Goal: Task Accomplishment & Management: Manage account settings

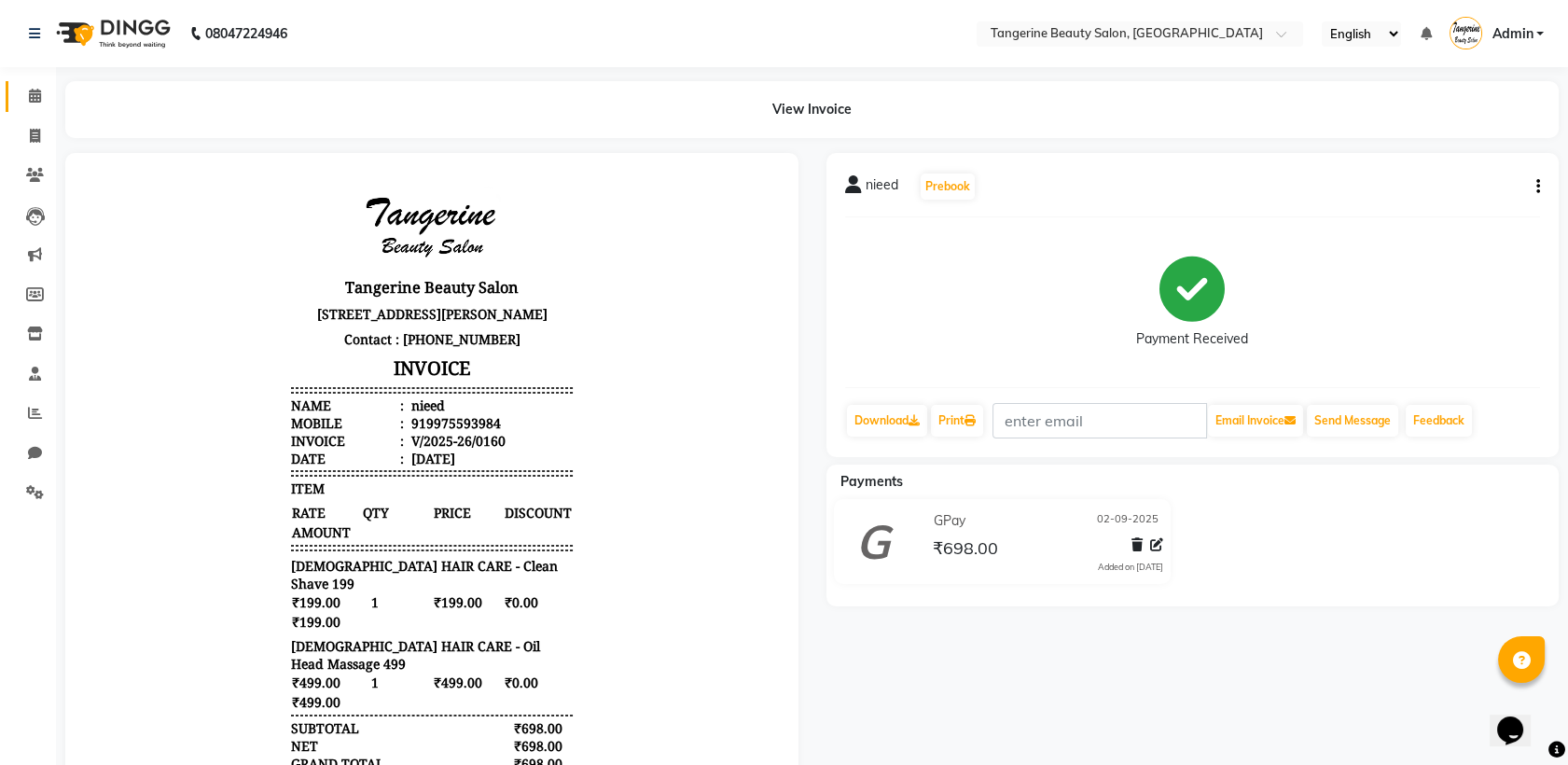
drag, startPoint x: 0, startPoint y: 0, endPoint x: 30, endPoint y: 107, distance: 111.1
click at [30, 107] on link "Calendar" at bounding box center [28, 96] width 45 height 31
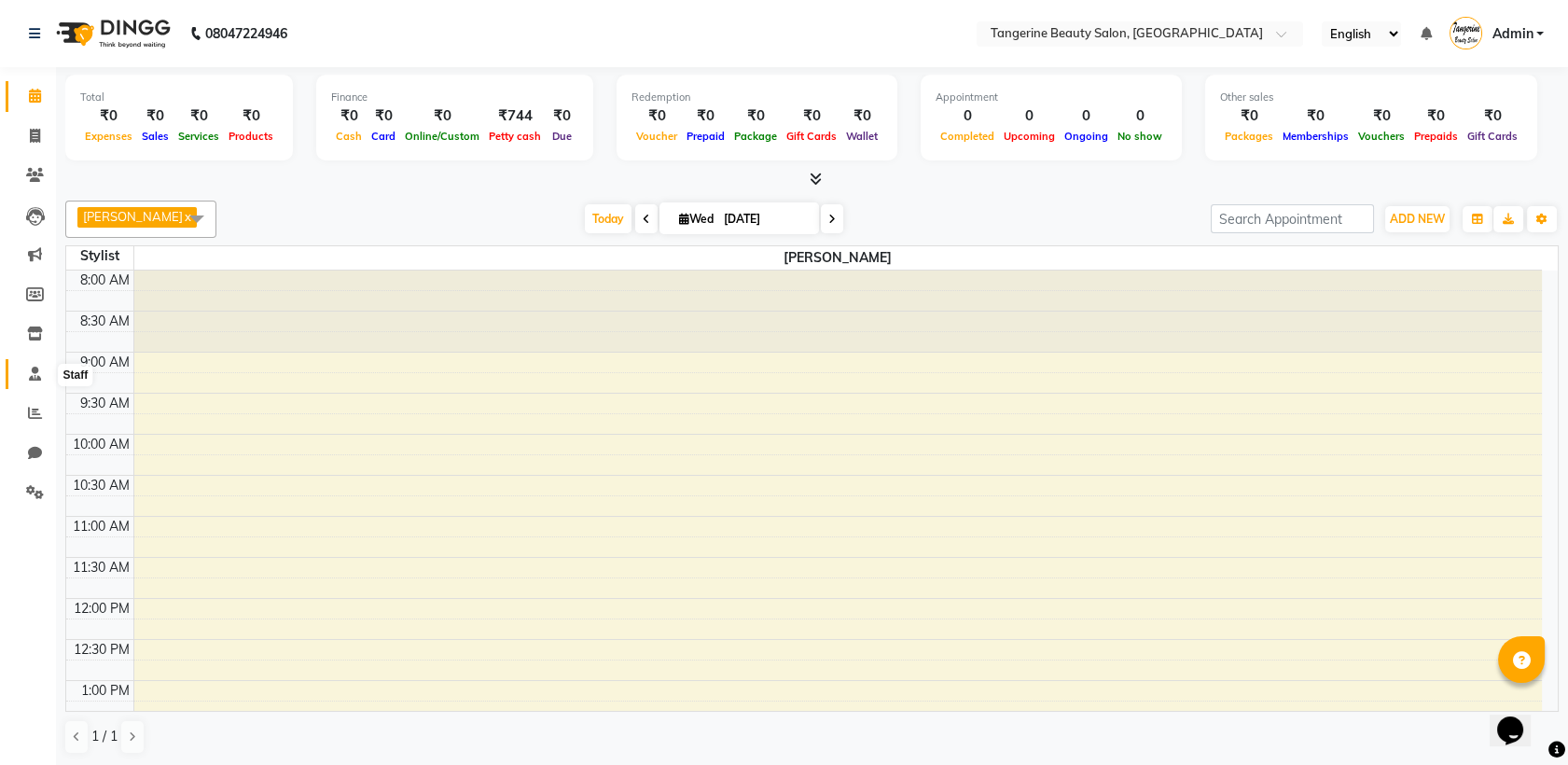
click at [40, 365] on span at bounding box center [35, 375] width 33 height 22
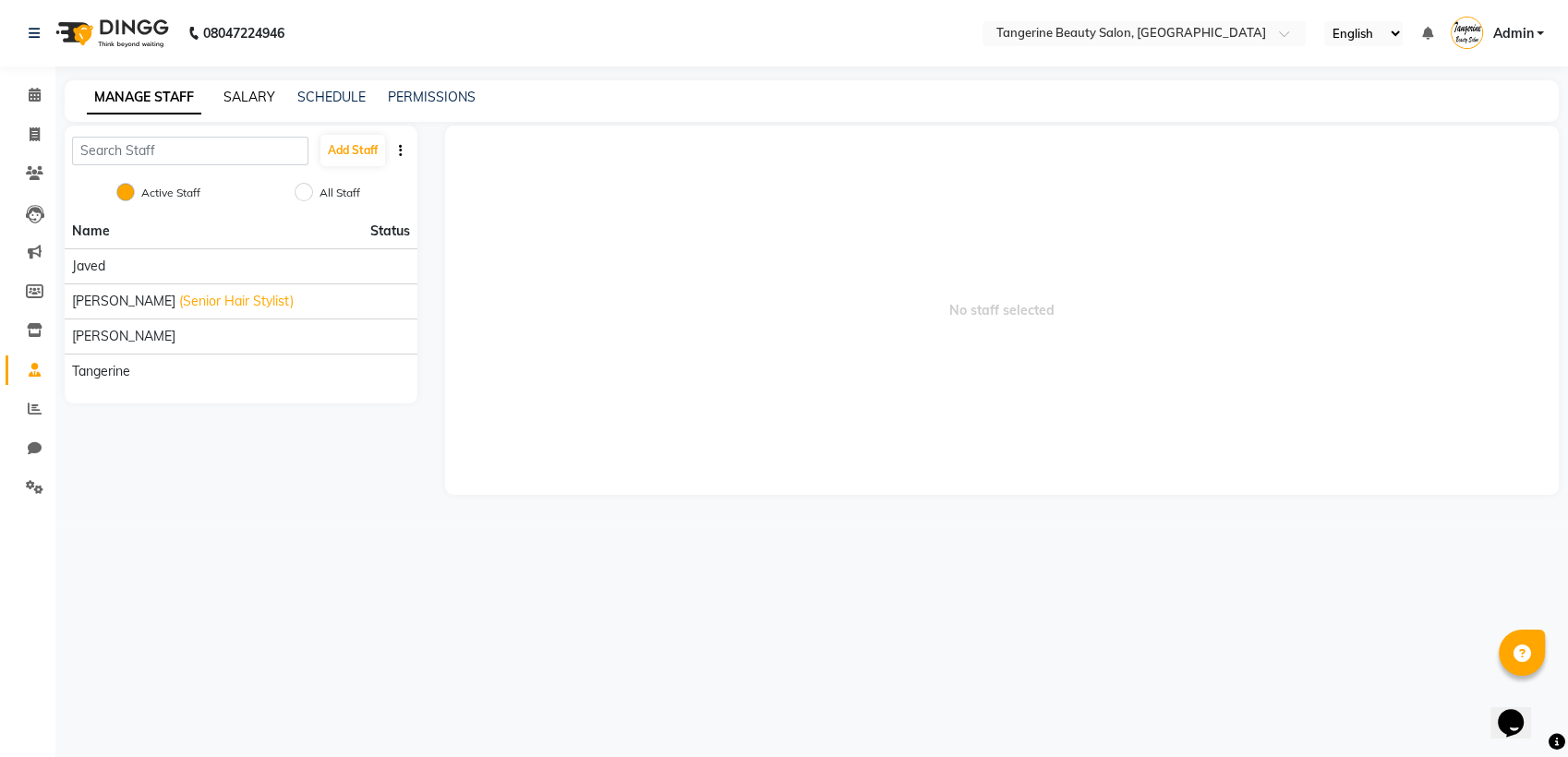
click at [251, 96] on link "SALARY" at bounding box center [249, 96] width 52 height 17
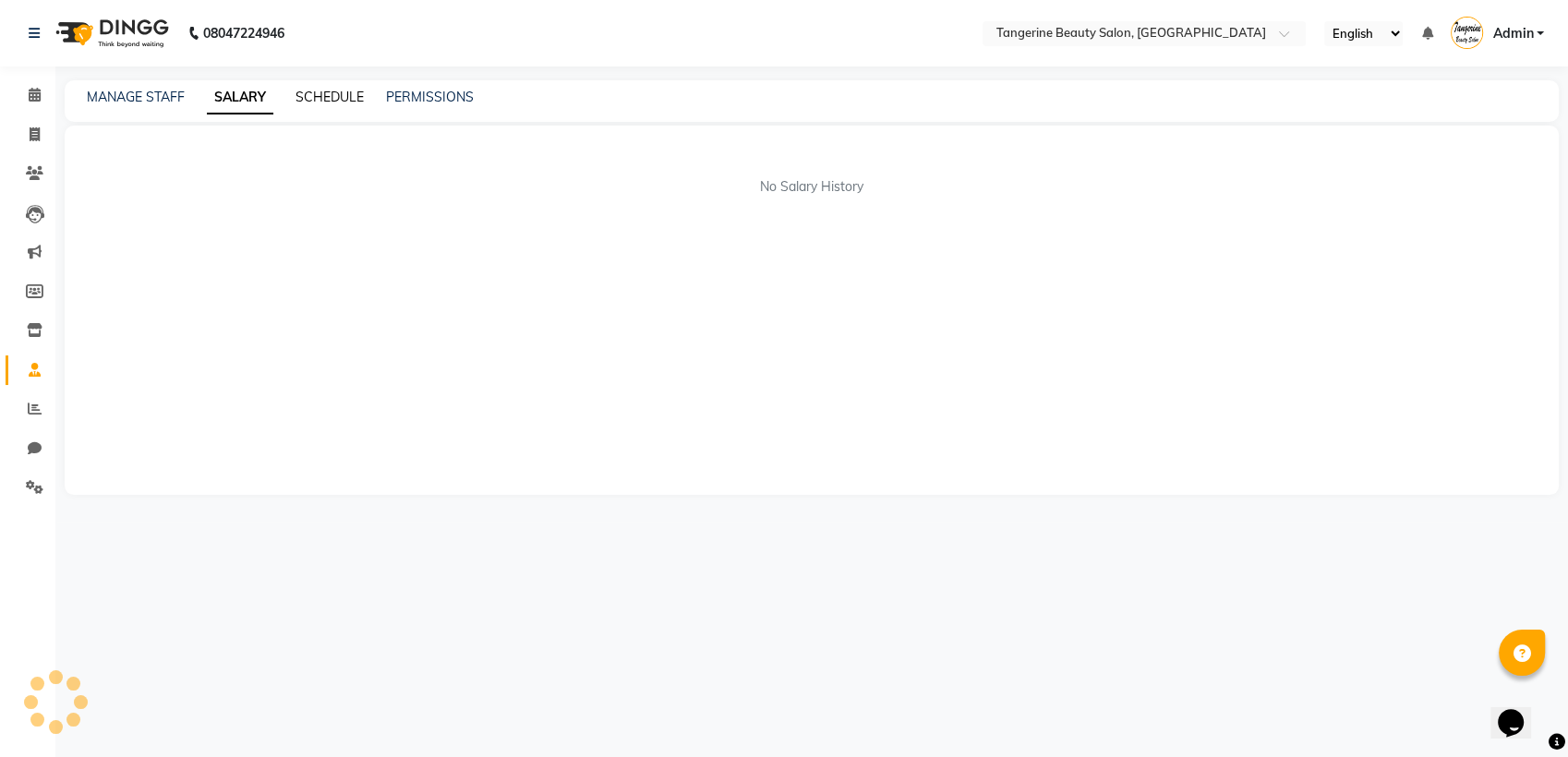
click at [341, 90] on link "SCHEDULE" at bounding box center [329, 96] width 69 height 17
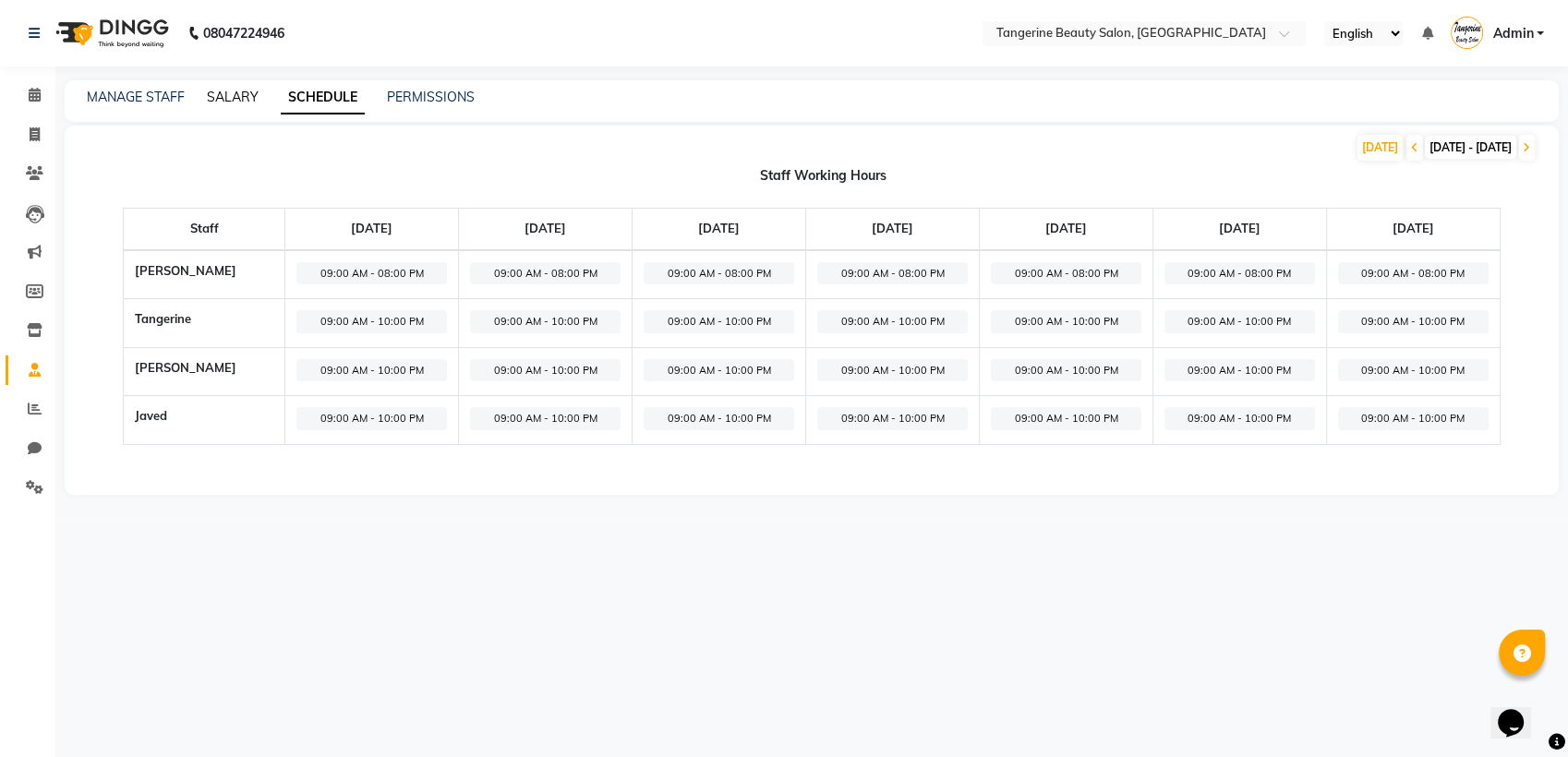
click at [246, 93] on link "SALARY" at bounding box center [232, 96] width 52 height 17
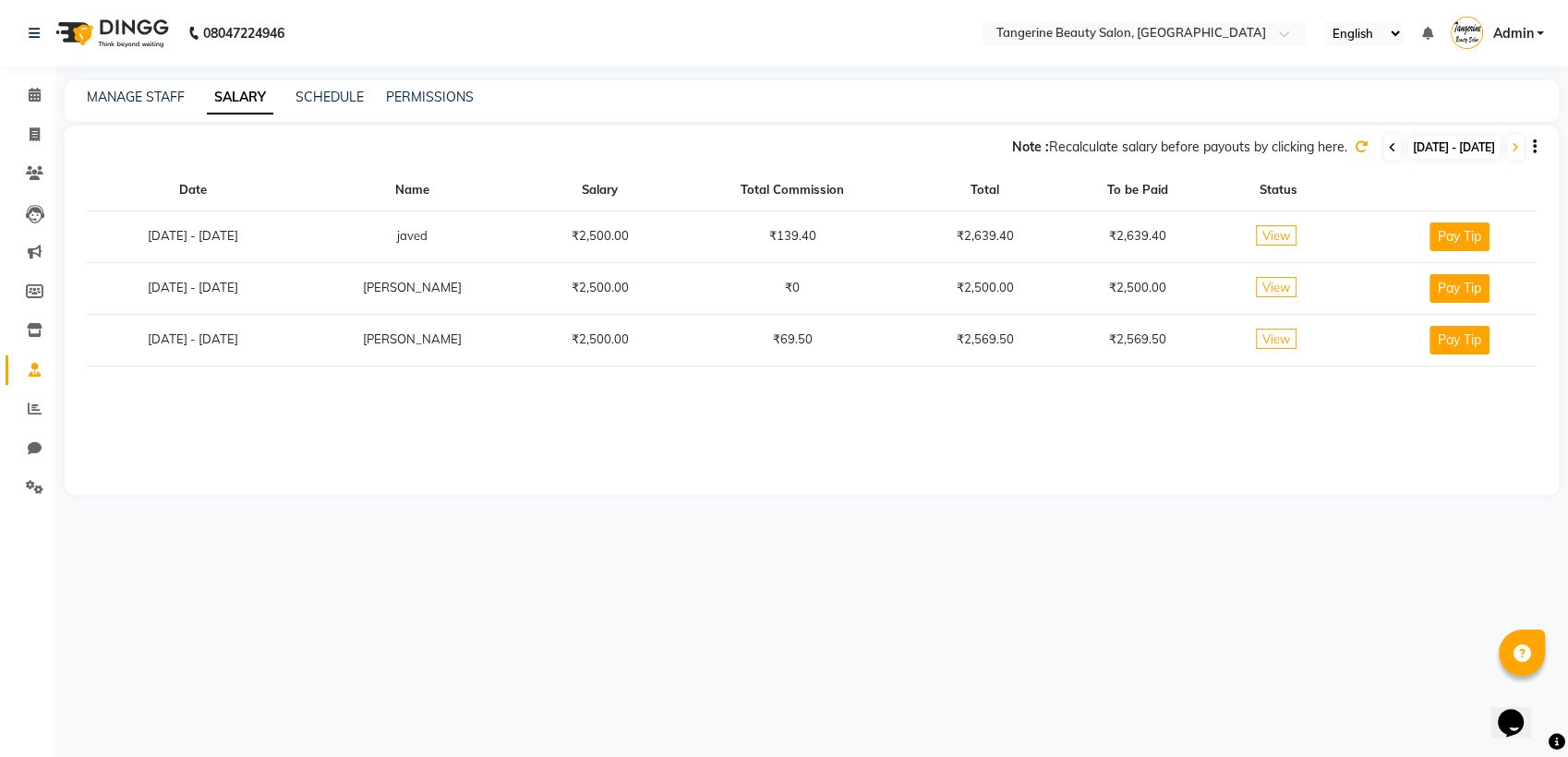
click at [1389, 142] on icon at bounding box center [1392, 147] width 8 height 11
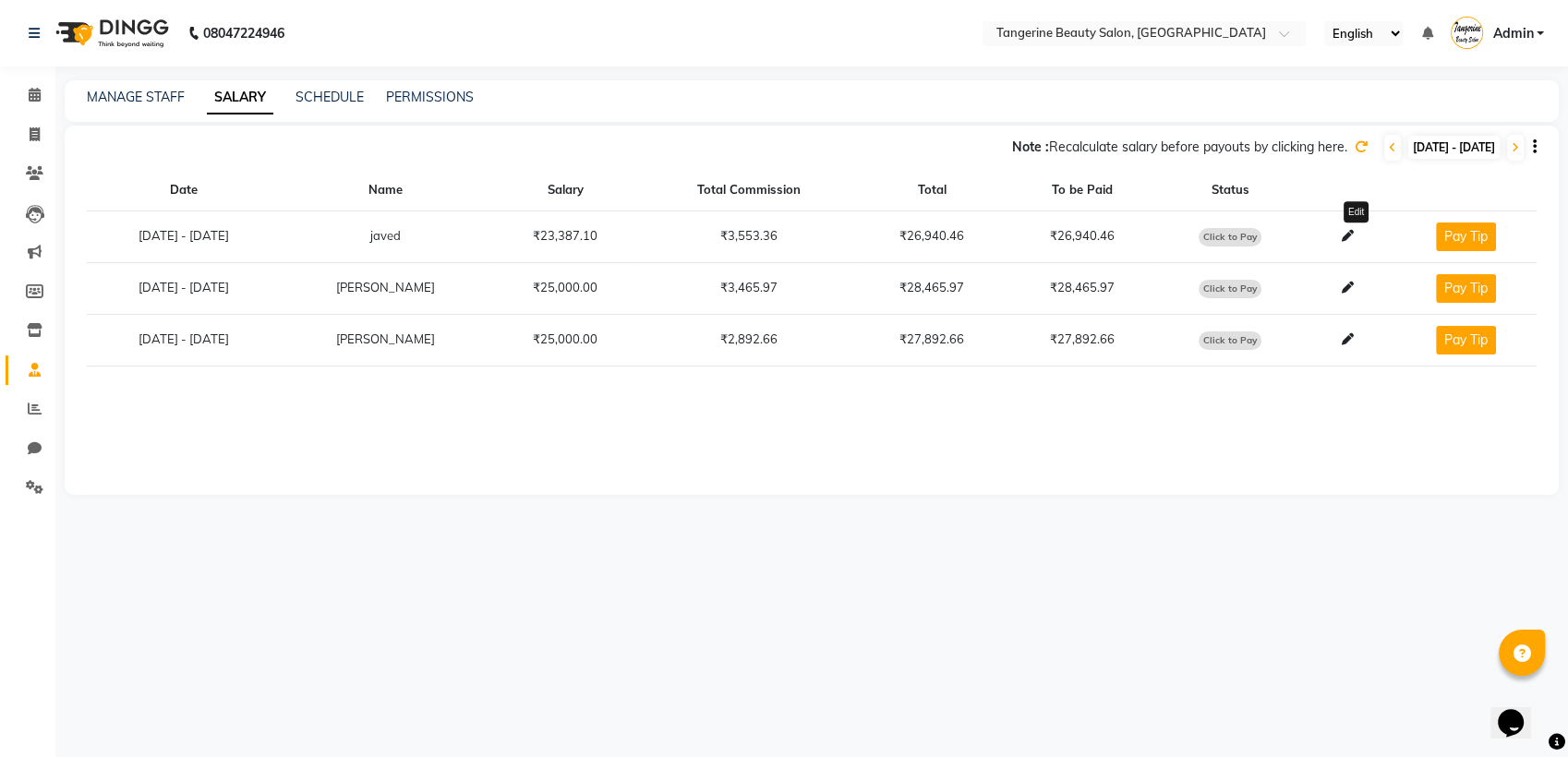
click at [1352, 232] on icon at bounding box center [1346, 235] width 12 height 12
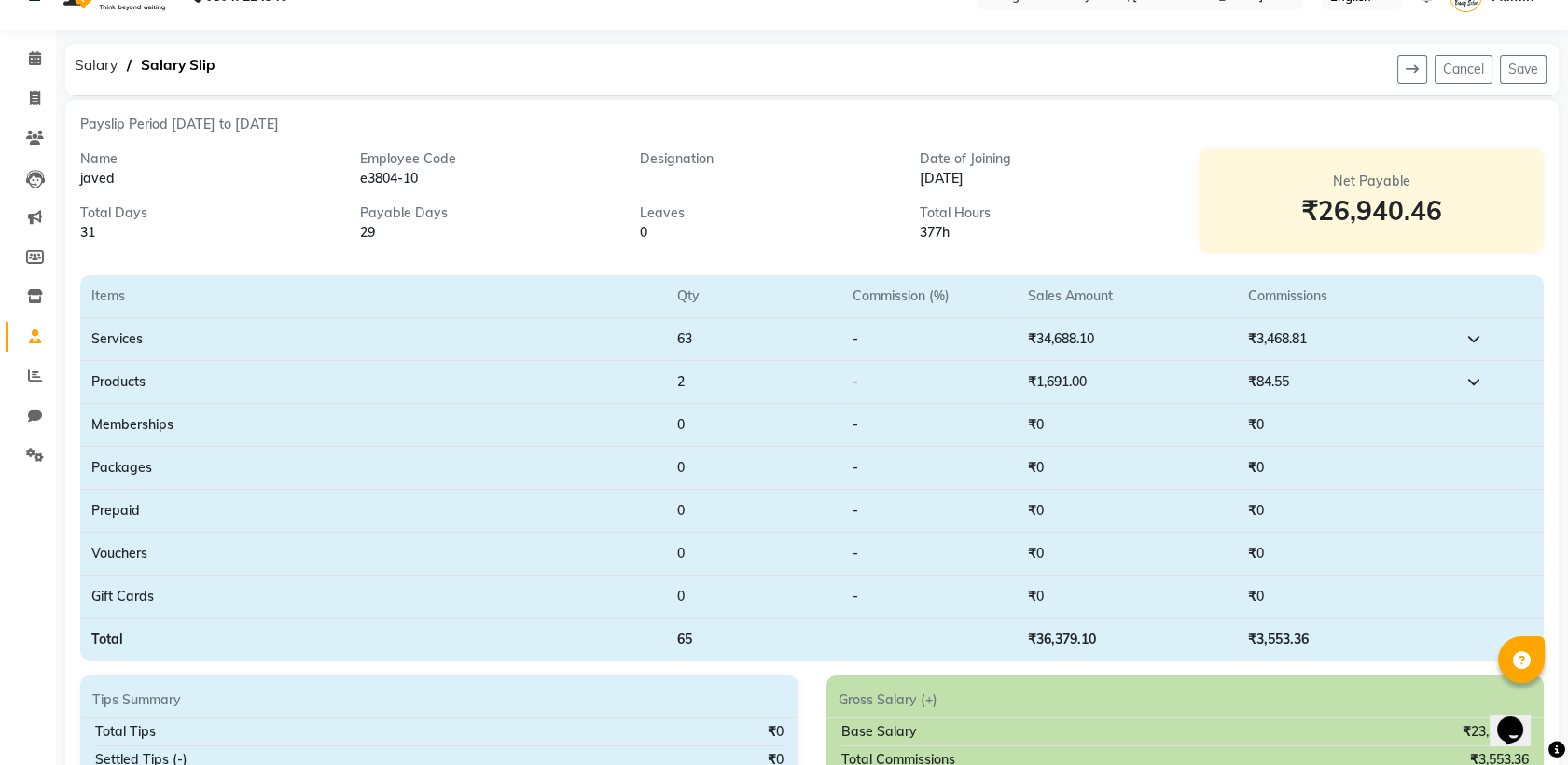
scroll to position [35, 0]
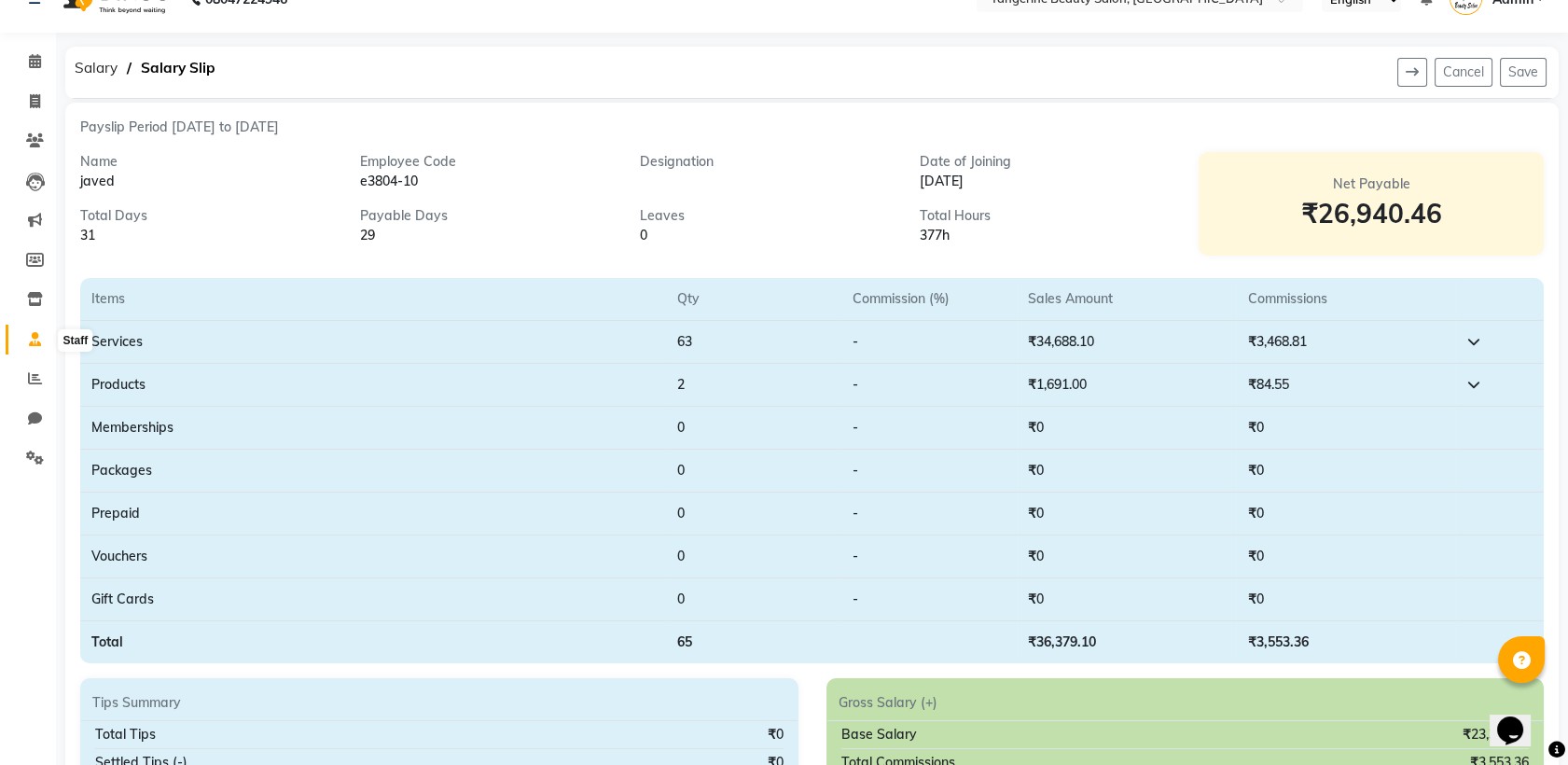
click at [30, 345] on icon at bounding box center [35, 339] width 12 height 14
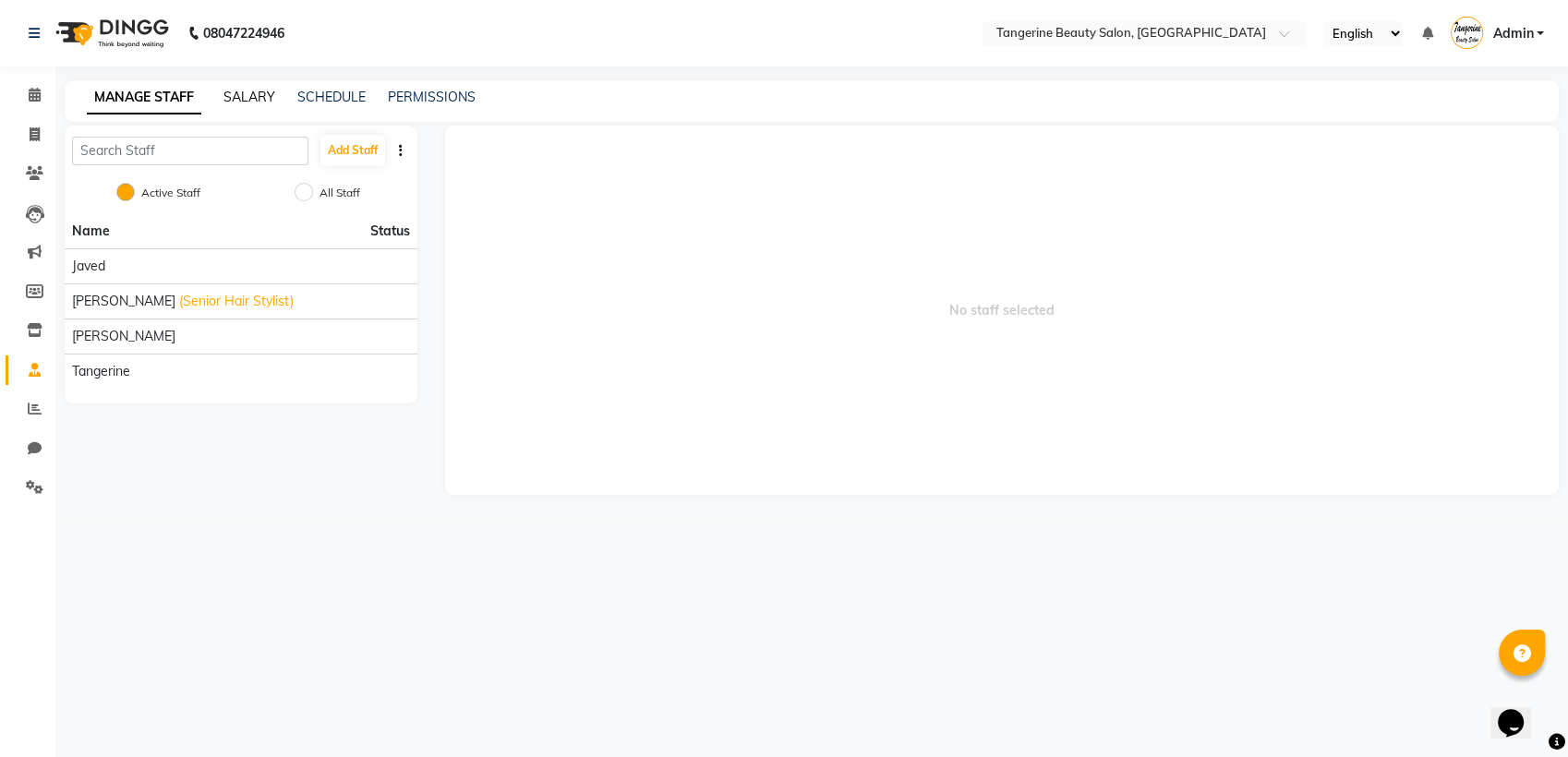
click at [247, 101] on link "SALARY" at bounding box center [249, 96] width 52 height 17
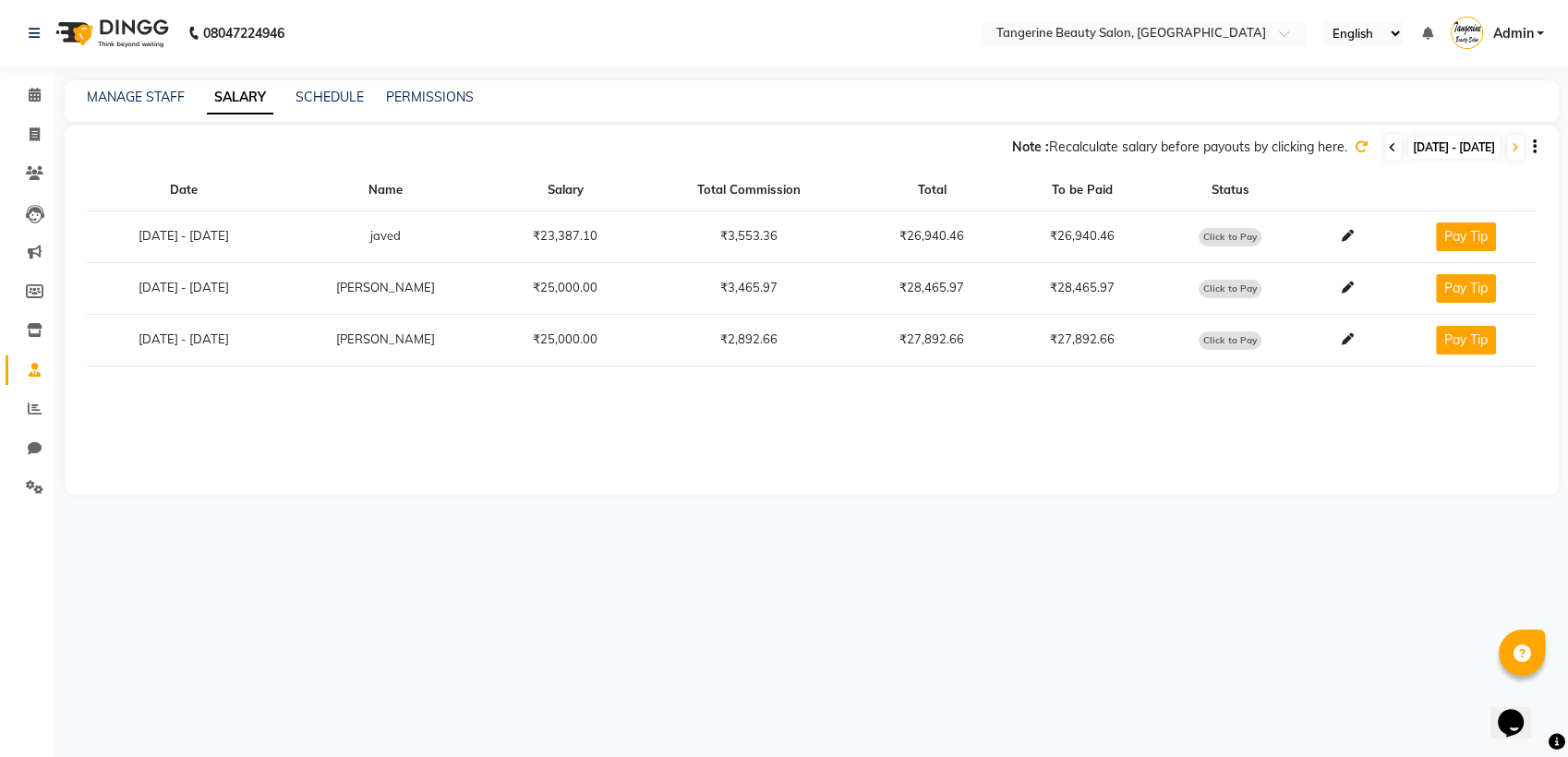
click at [1384, 150] on span at bounding box center [1391, 147] width 17 height 25
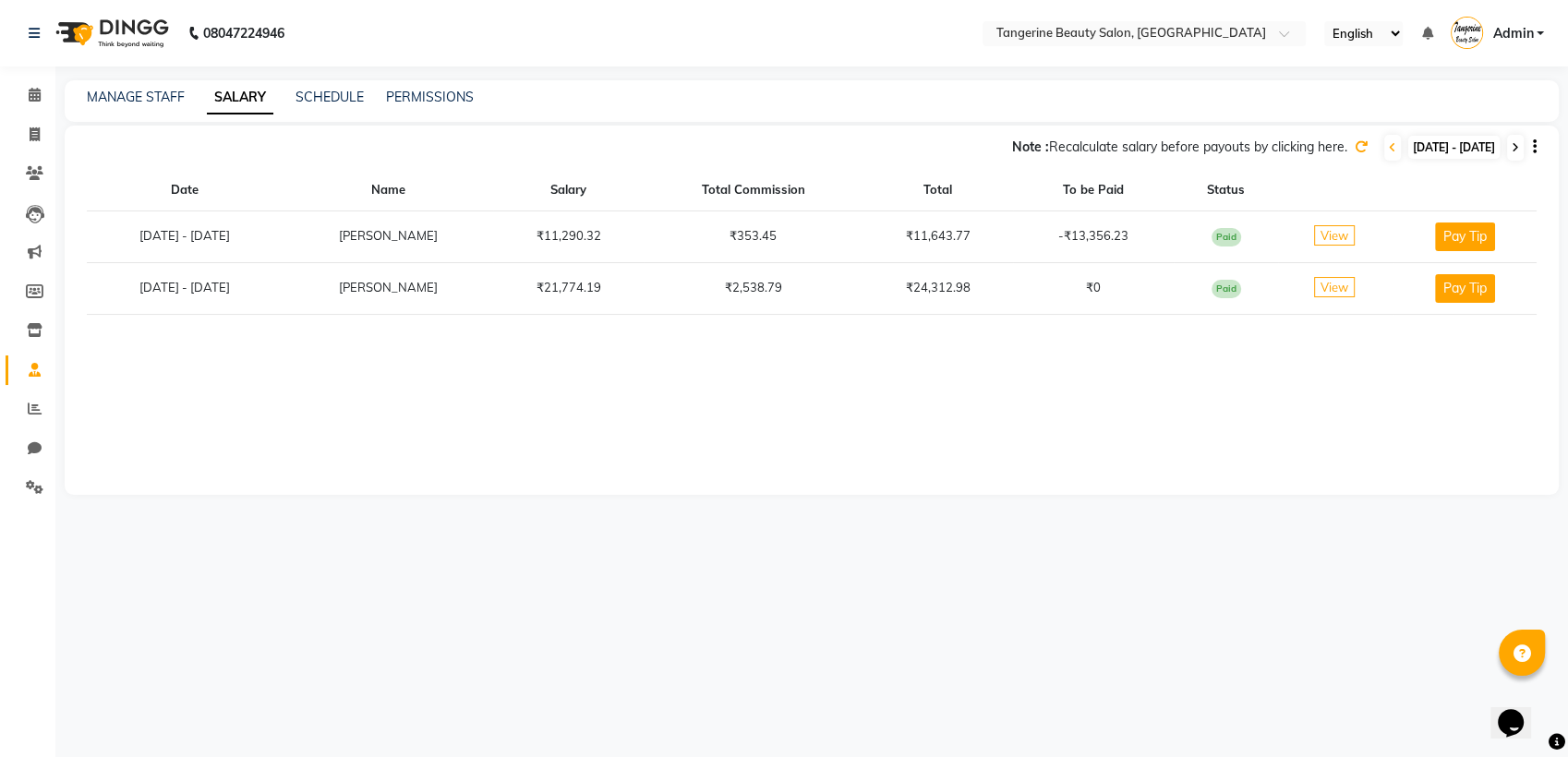
click at [1520, 146] on span at bounding box center [1515, 147] width 17 height 25
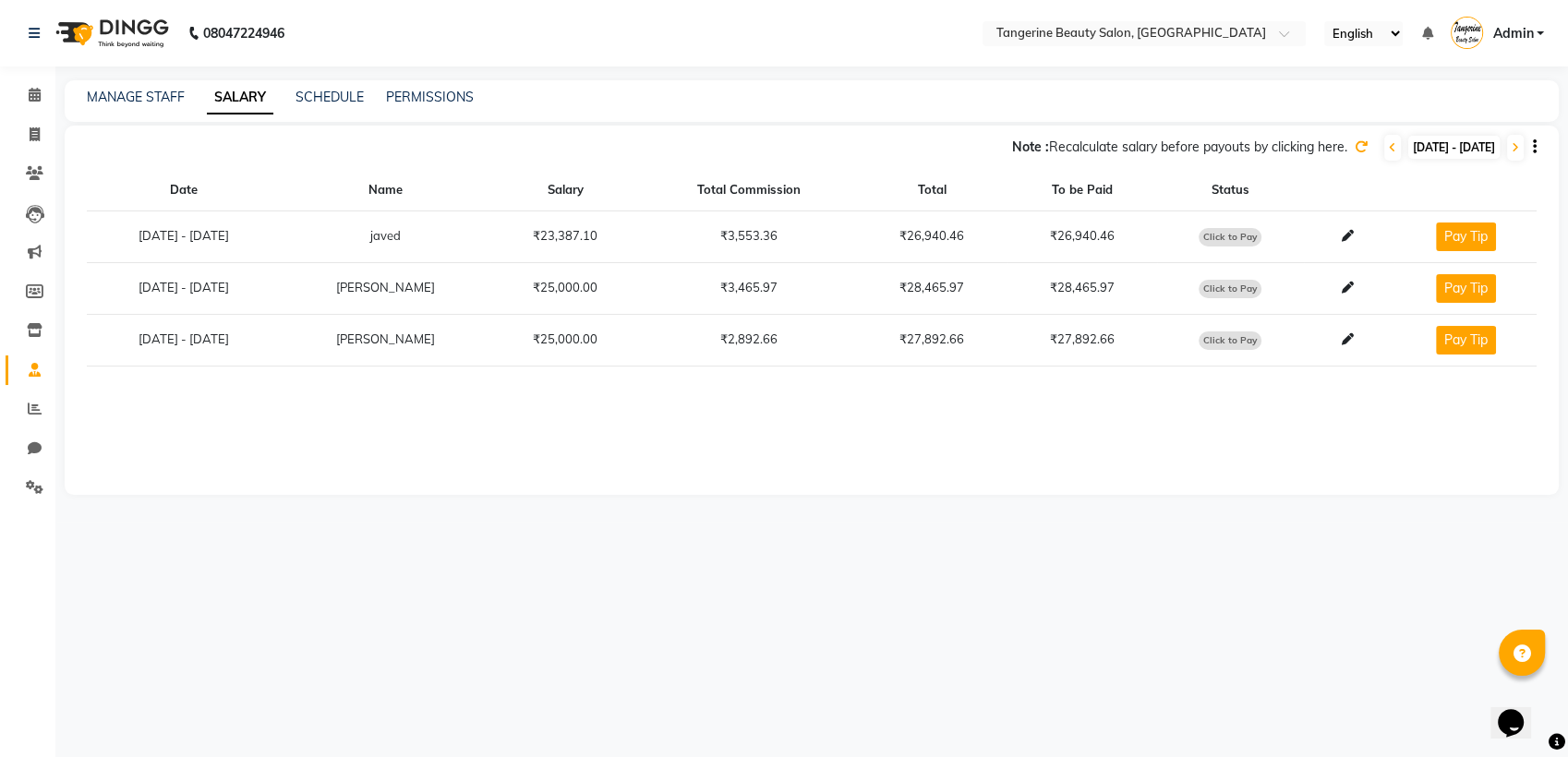
click at [1130, 292] on td "₹28,465.97" at bounding box center [1082, 287] width 150 height 52
click at [1243, 291] on span "Click to Pay" at bounding box center [1230, 288] width 63 height 19
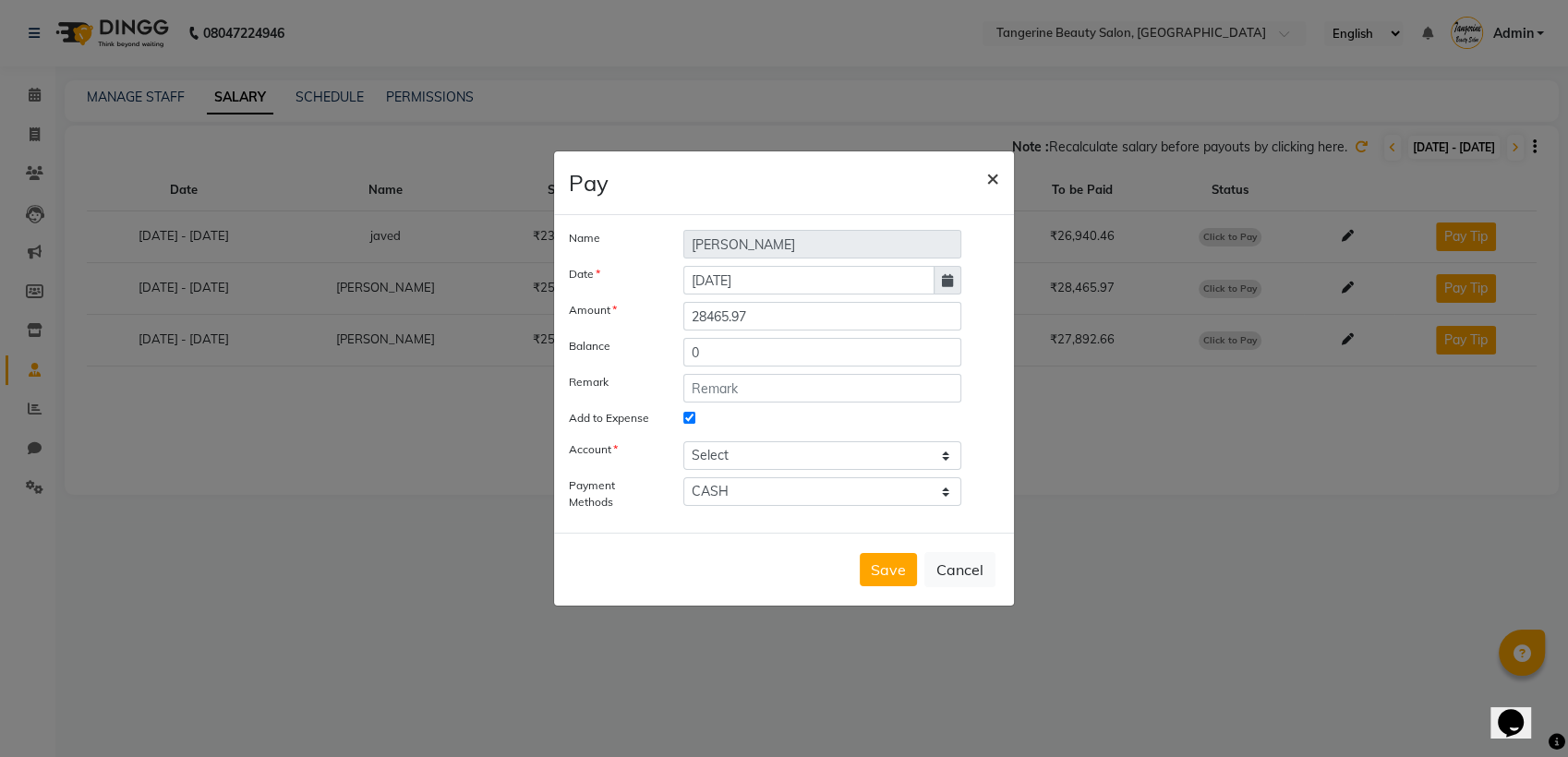
click at [997, 173] on span "×" at bounding box center [992, 177] width 13 height 27
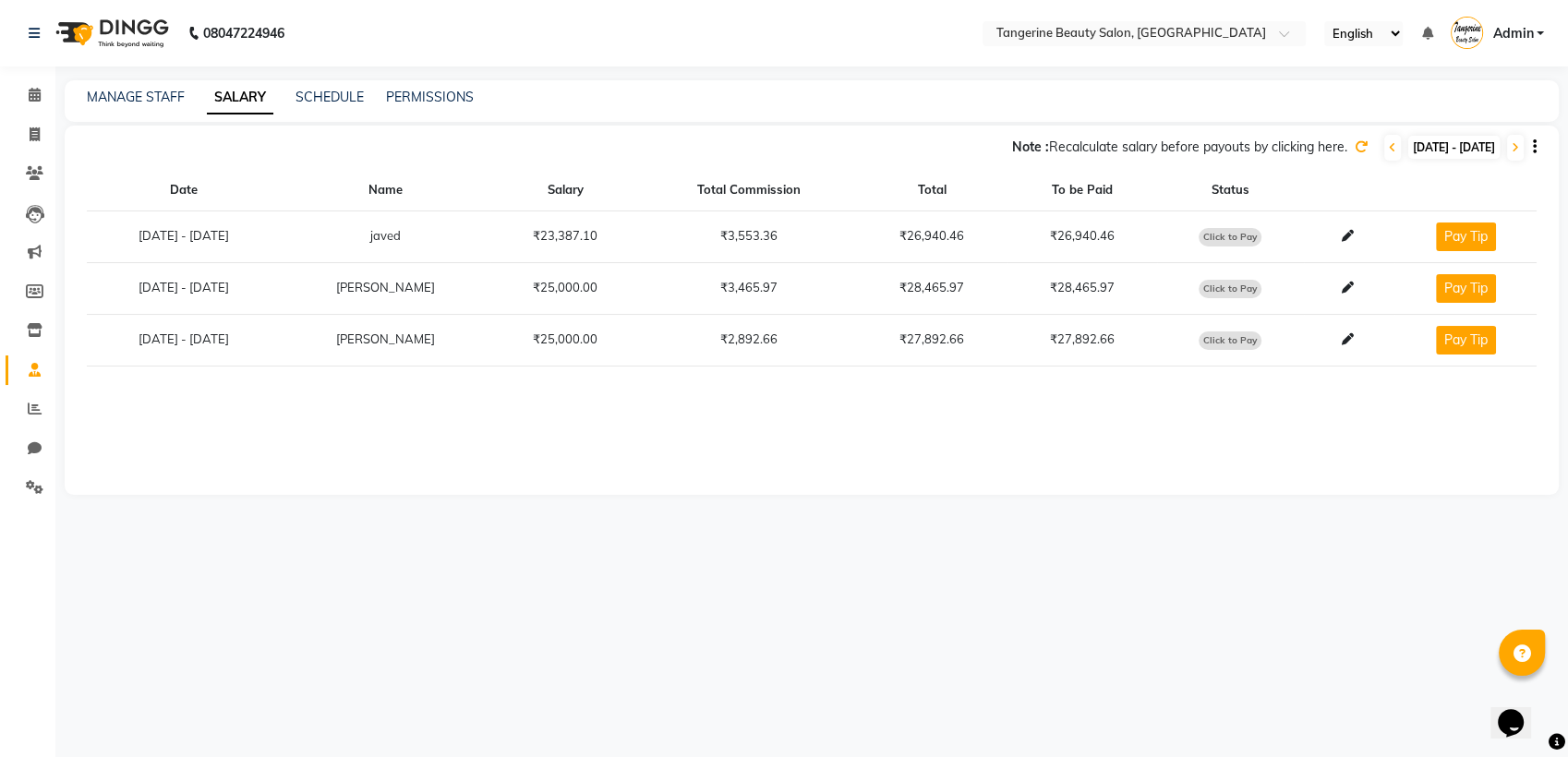
click at [1352, 284] on icon at bounding box center [1346, 287] width 12 height 12
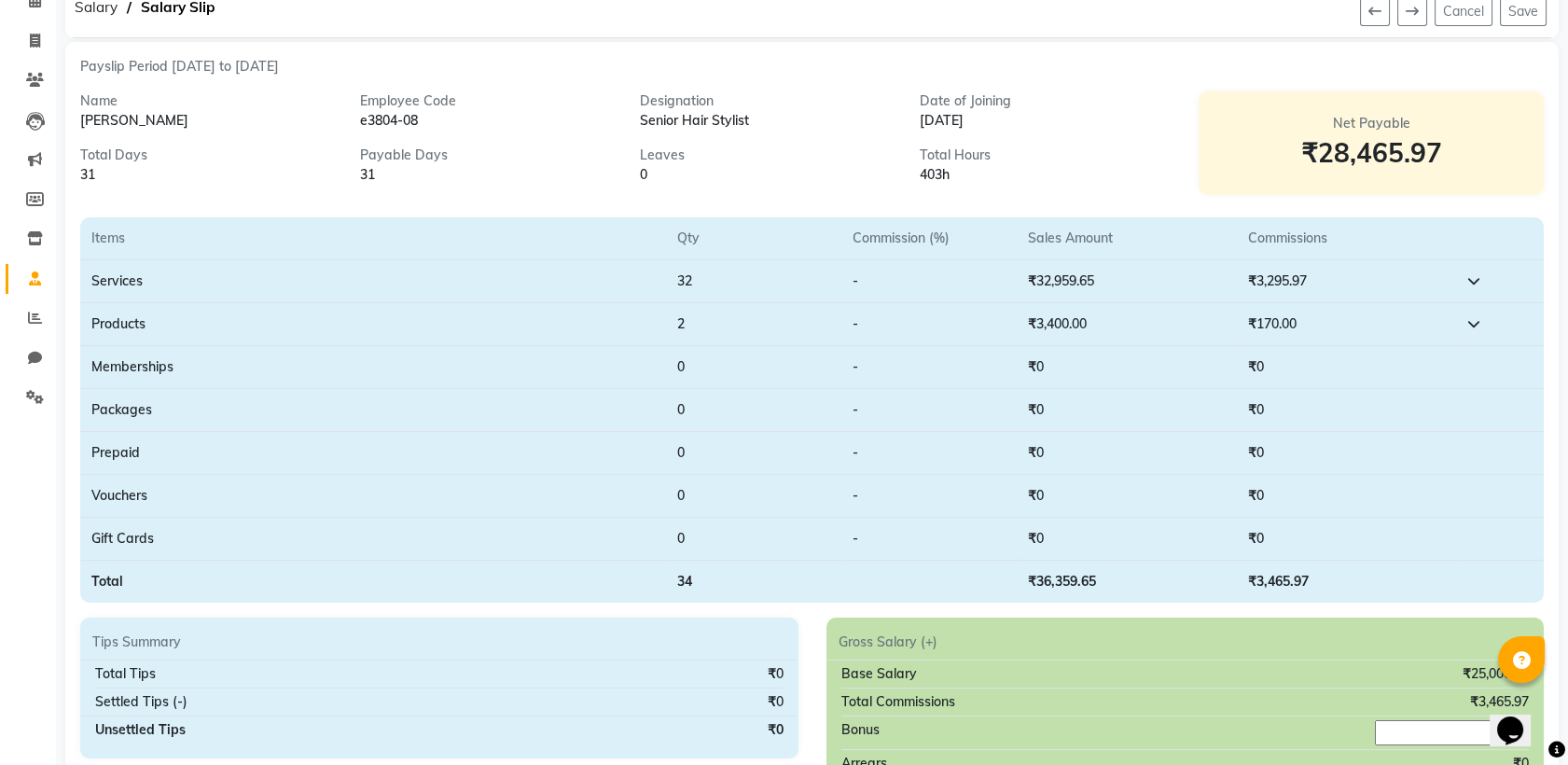
scroll to position [78, 0]
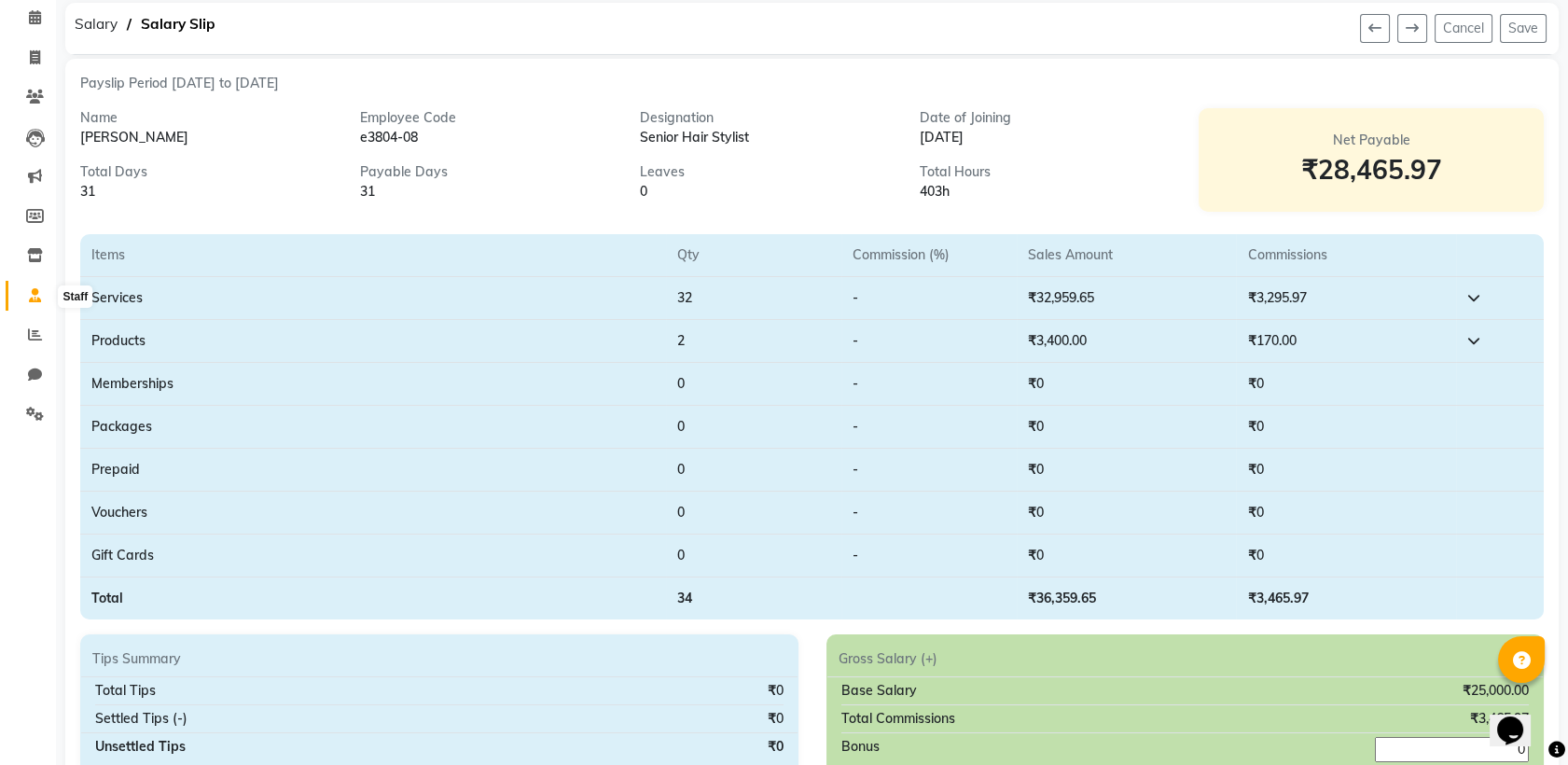
click at [30, 295] on icon at bounding box center [35, 295] width 12 height 14
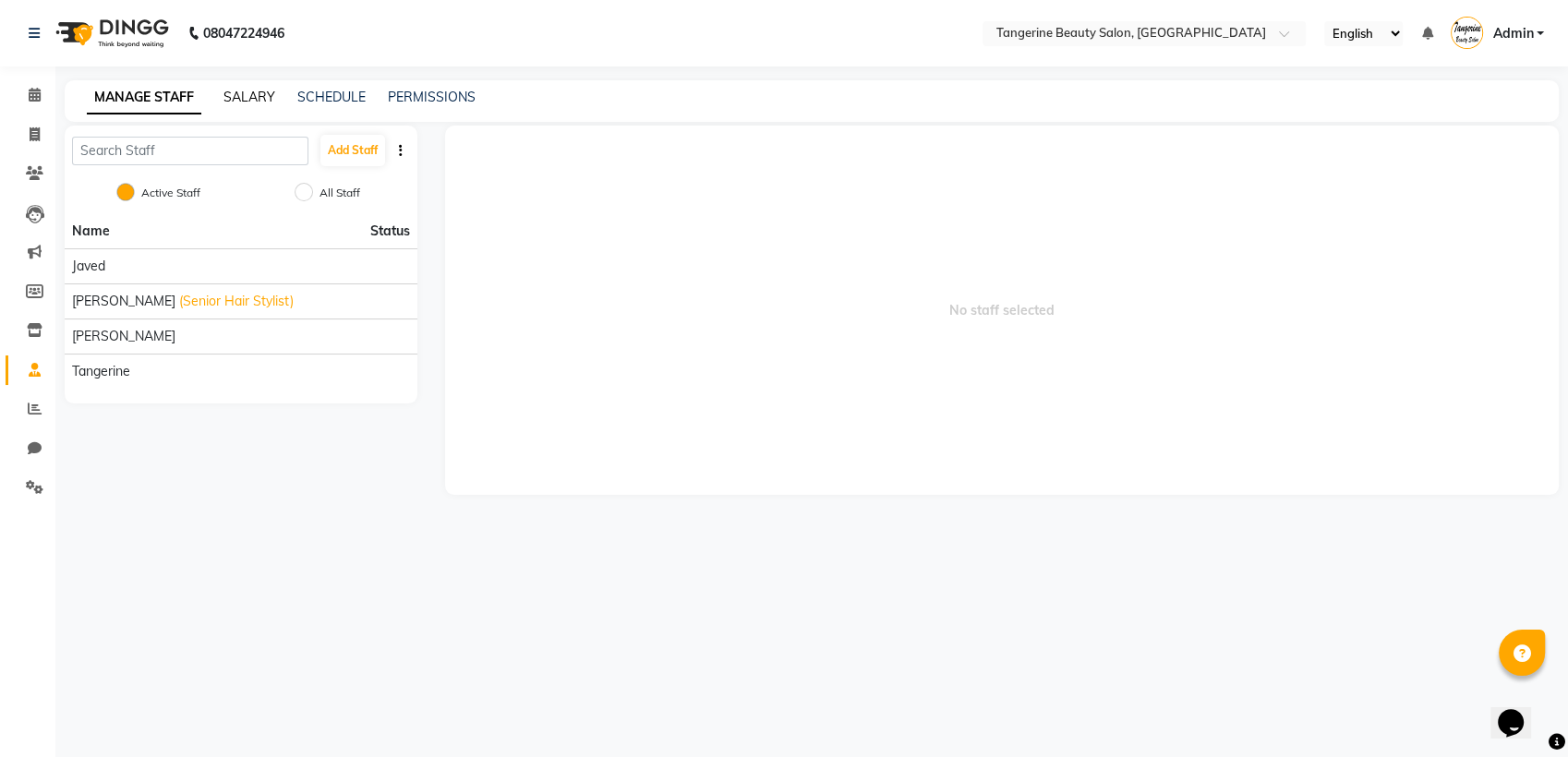
click at [274, 93] on link "SALARY" at bounding box center [249, 96] width 52 height 17
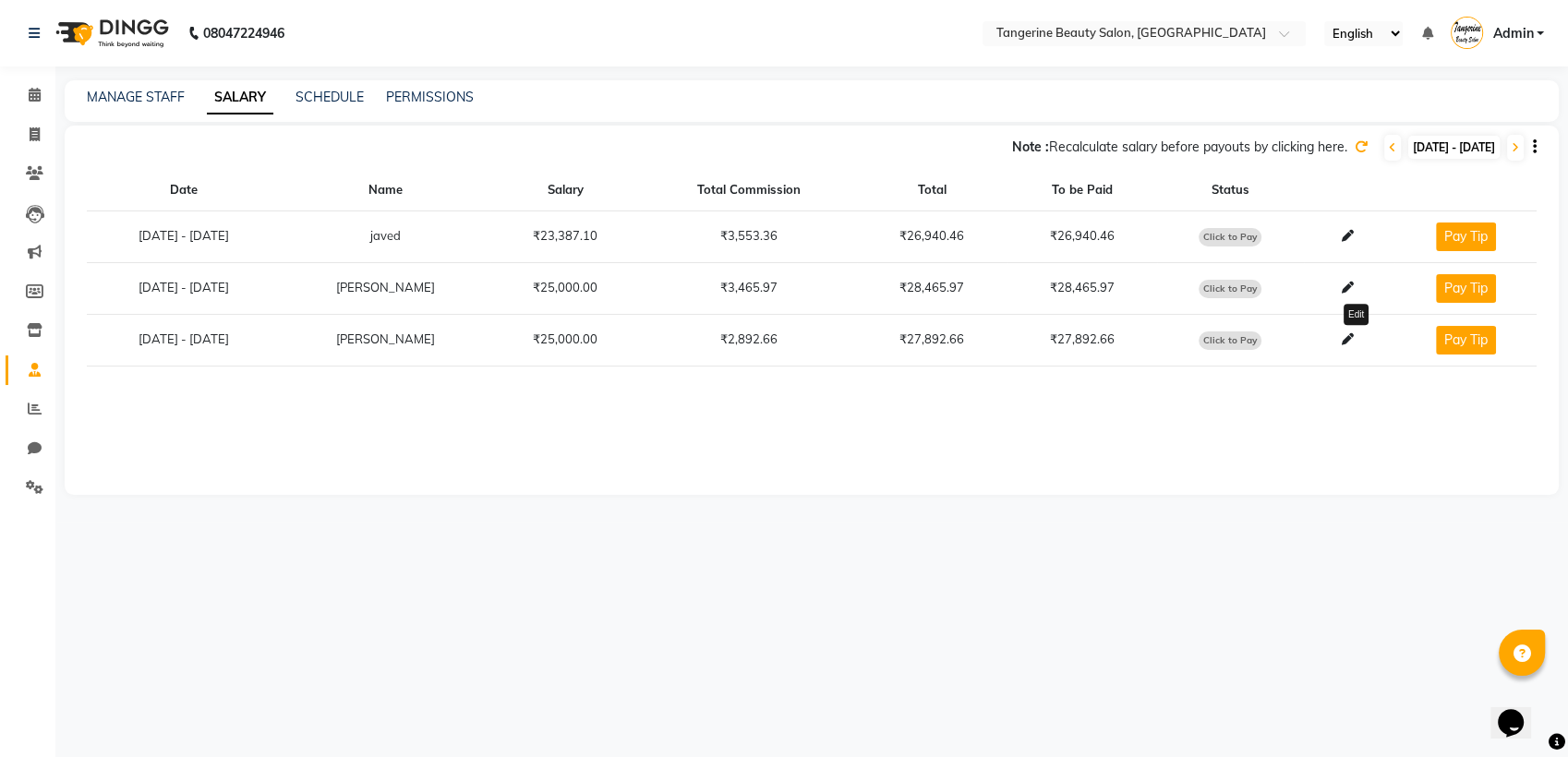
click at [1352, 343] on icon at bounding box center [1346, 339] width 12 height 12
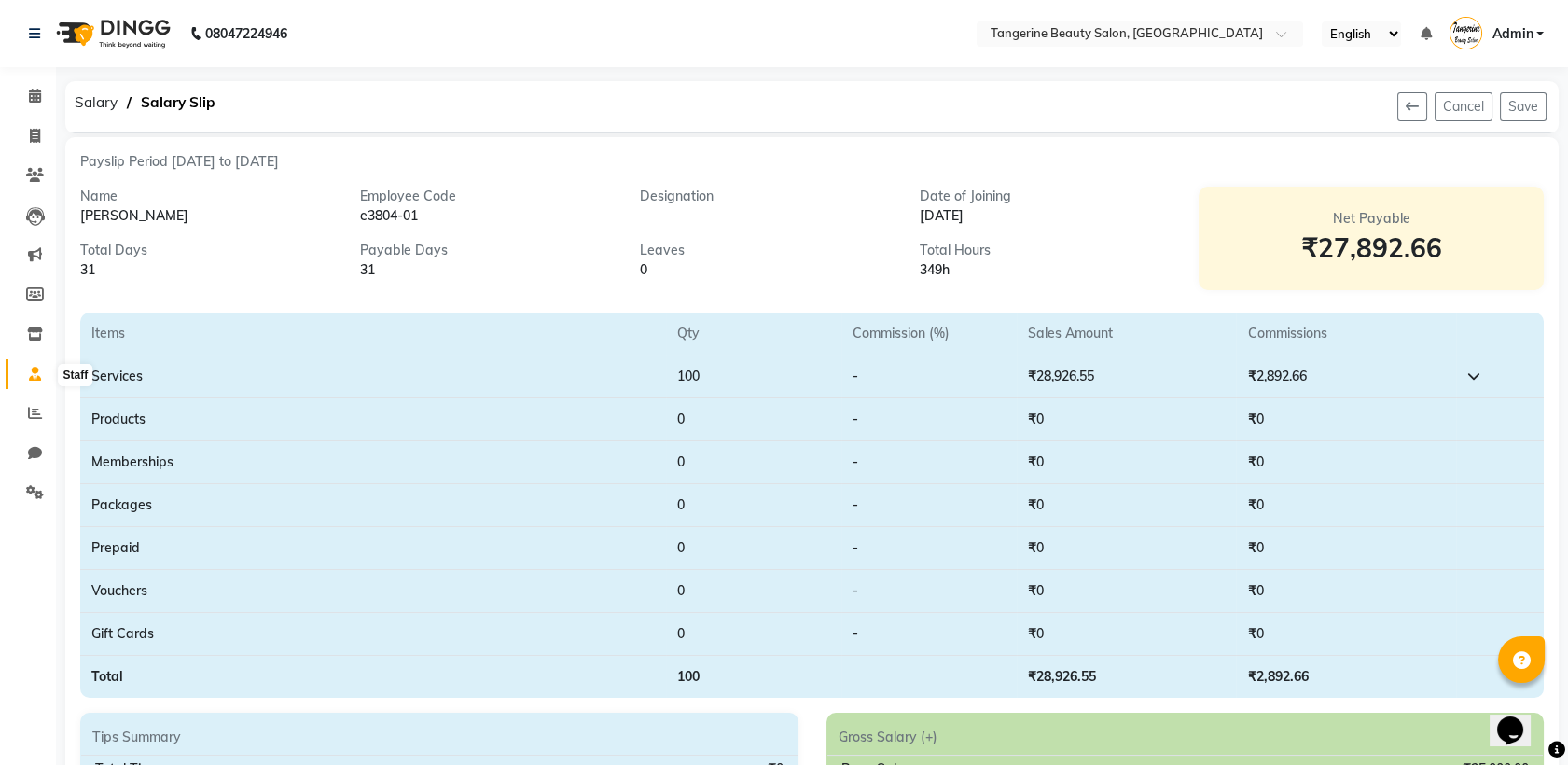
click at [41, 383] on span at bounding box center [35, 375] width 33 height 22
